Goal: Navigation & Orientation: Find specific page/section

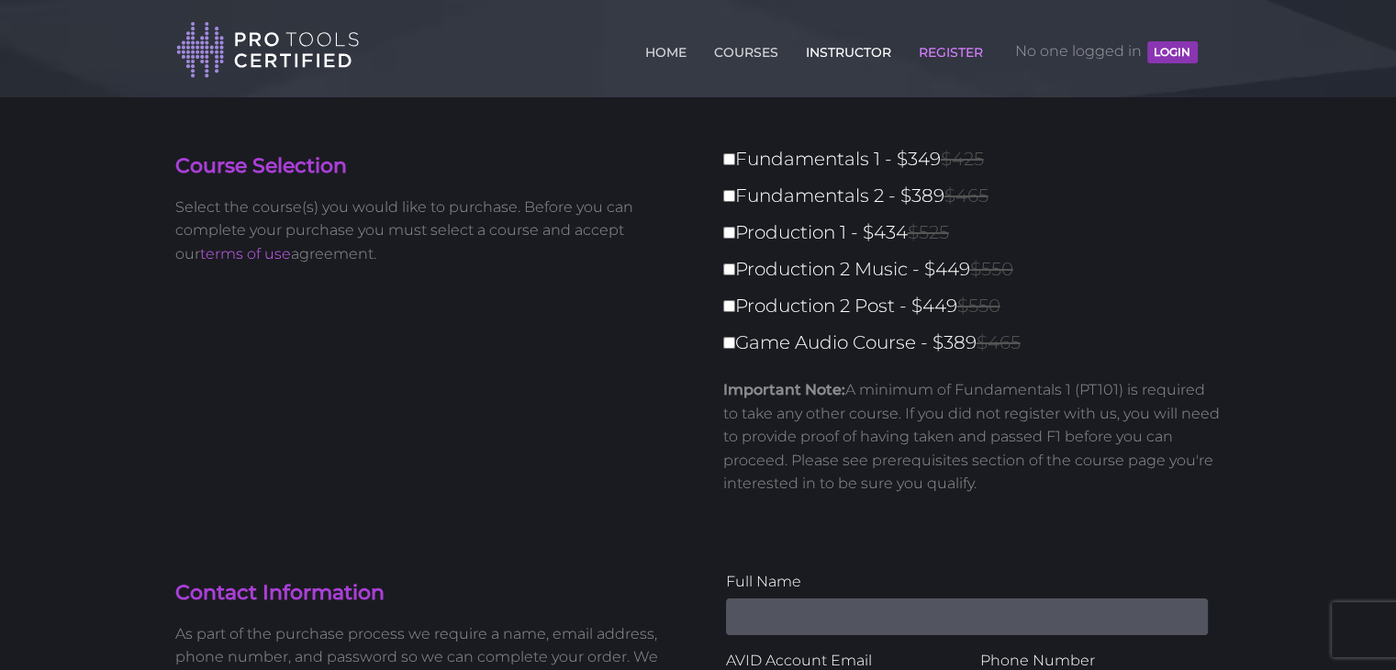
click at [827, 49] on link "INSTRUCTOR" at bounding box center [848, 48] width 95 height 29
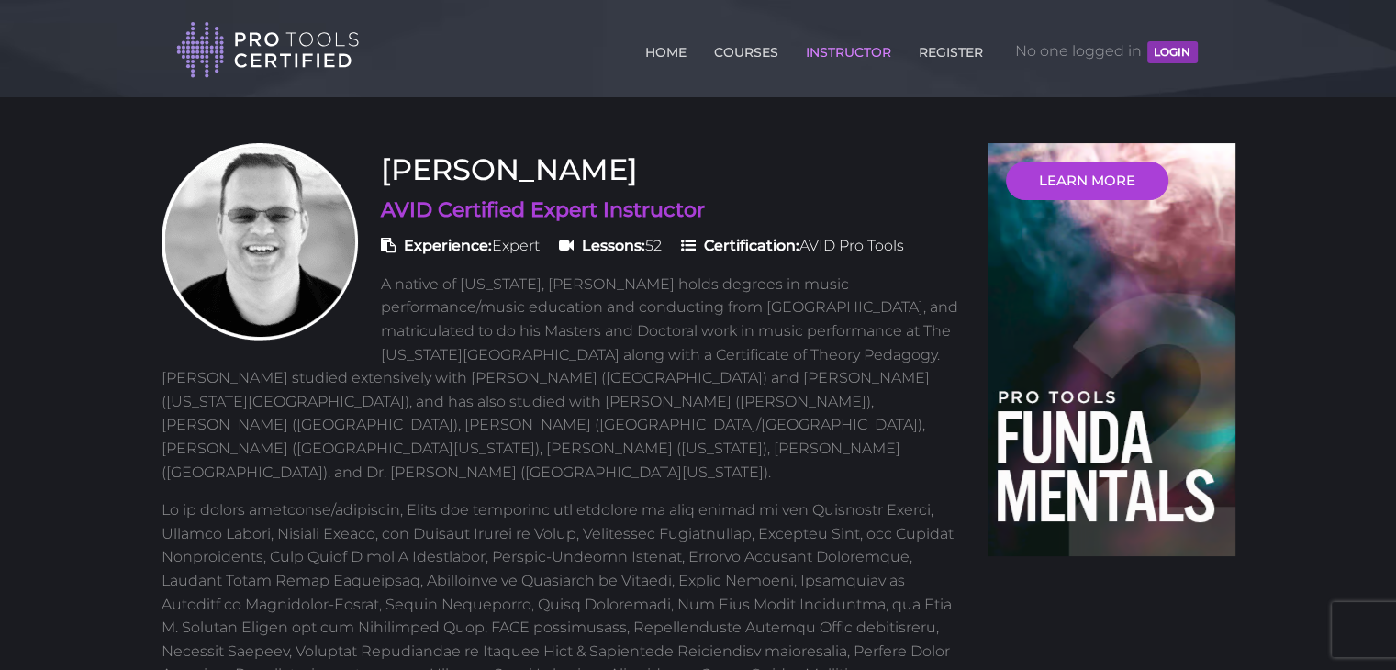
click at [613, 247] on strong "Lessons:" at bounding box center [613, 245] width 63 height 17
click at [672, 51] on link "HOME" at bounding box center [665, 48] width 50 height 29
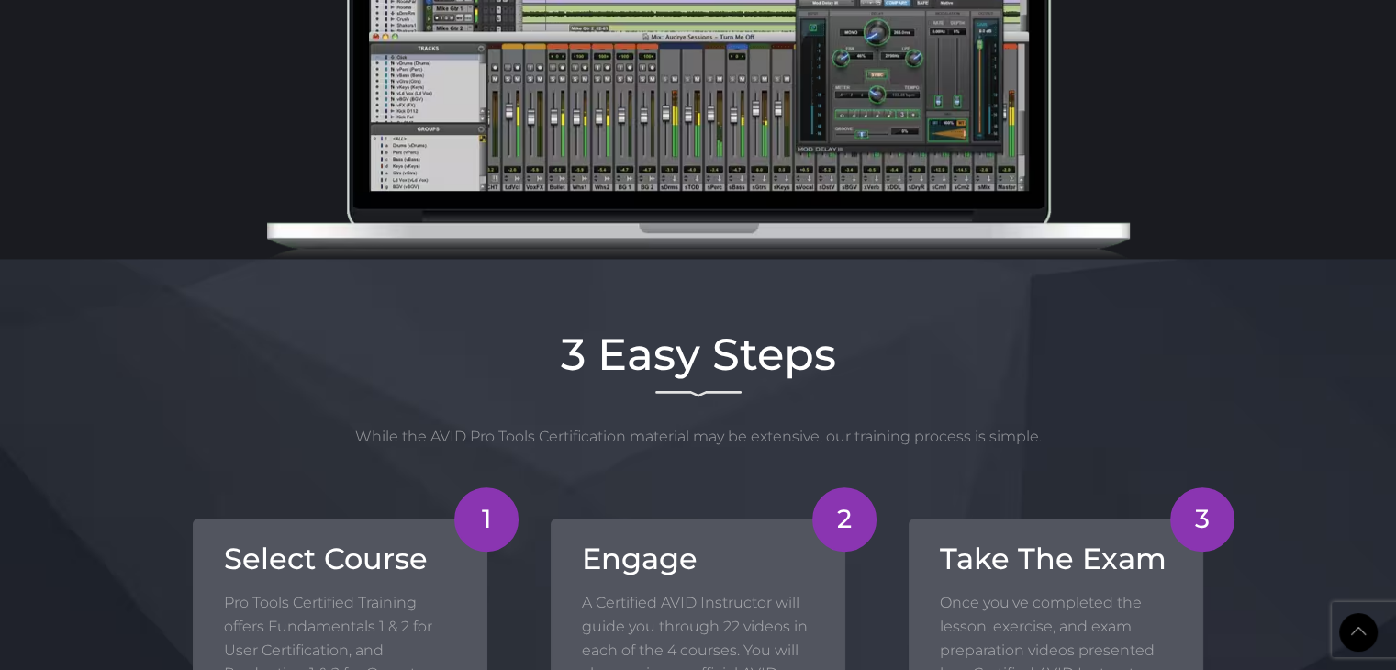
scroll to position [921, 0]
